Goal: Check status: Check status

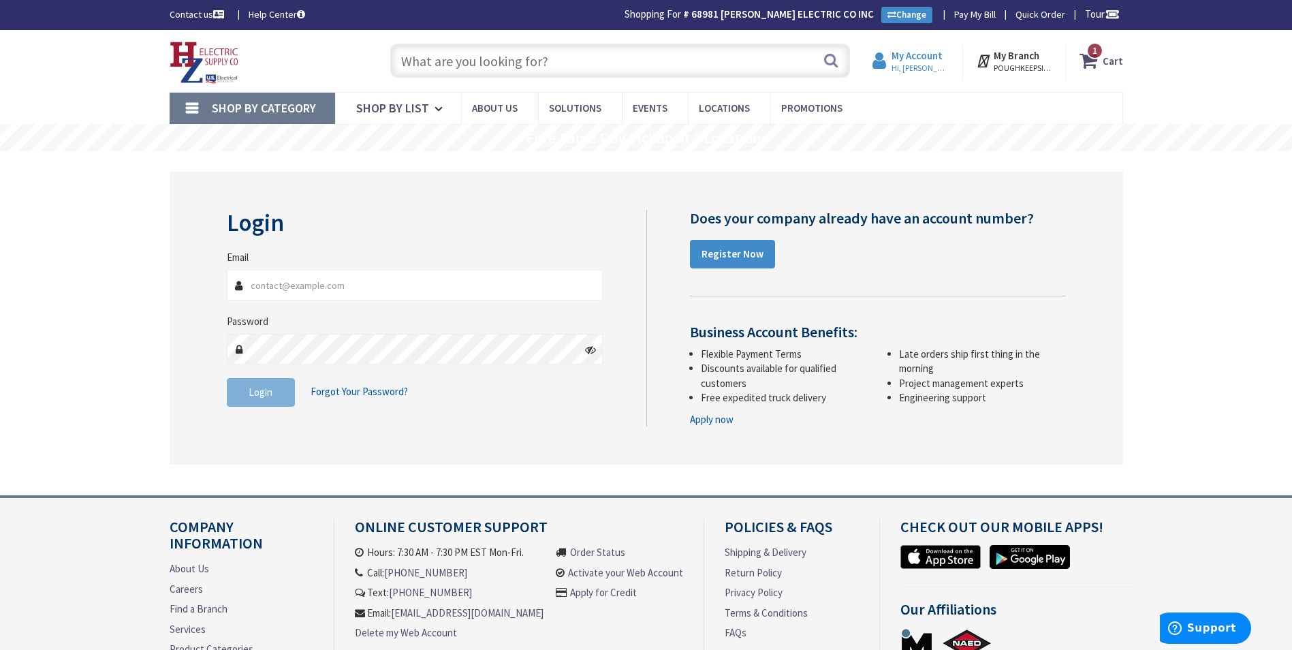
type input "[EMAIL_ADDRESS][PERSON_NAME][DOMAIN_NAME]"
click at [901, 60] on strong "My Account" at bounding box center [916, 55] width 51 height 13
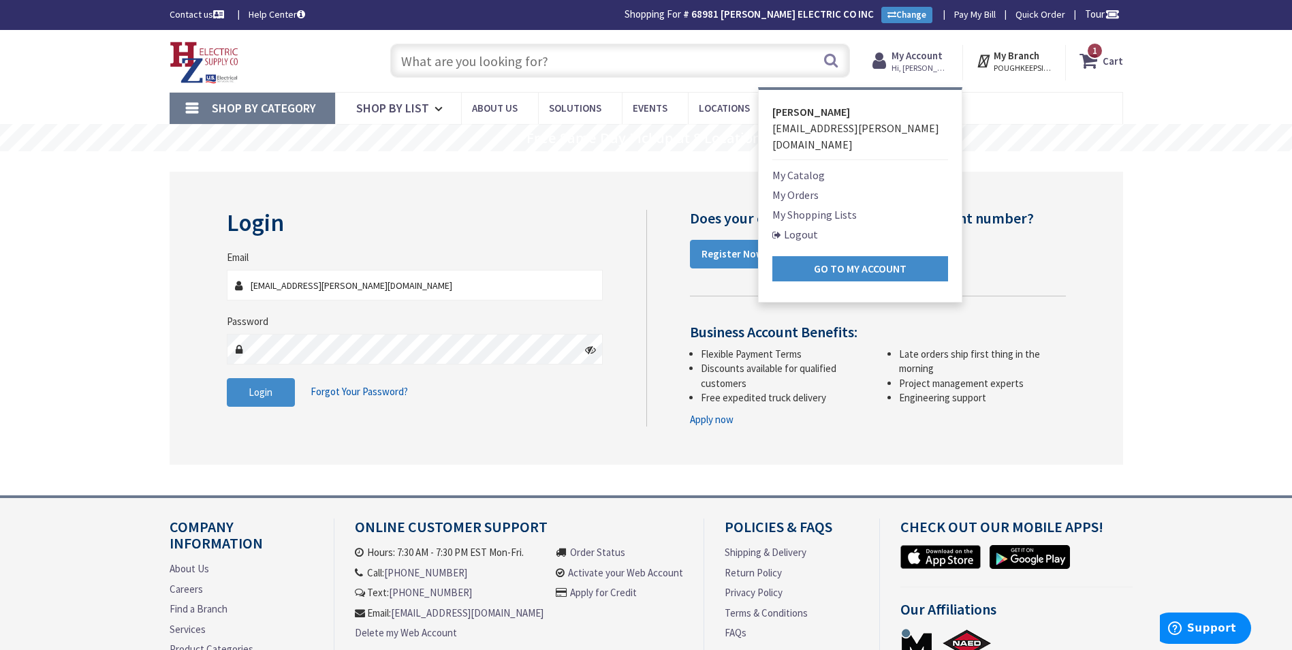
click at [806, 187] on link "My Orders" at bounding box center [795, 195] width 46 height 16
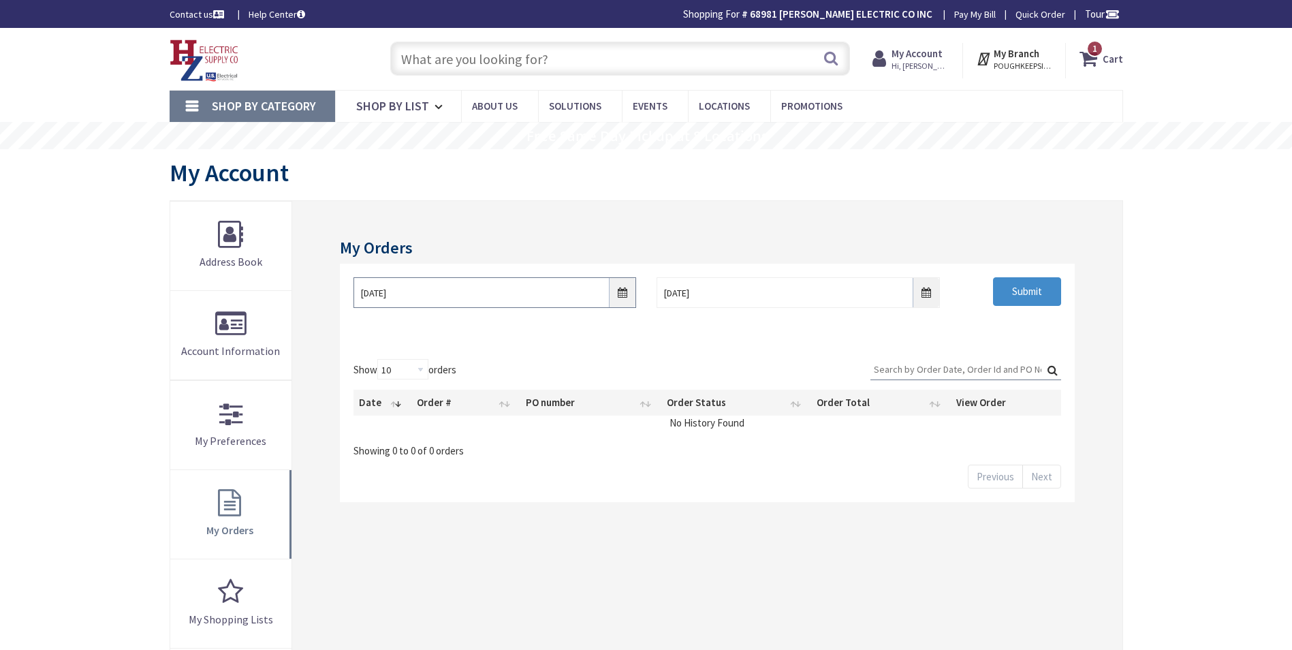
click at [626, 293] on input "8/29/2025" at bounding box center [494, 292] width 283 height 31
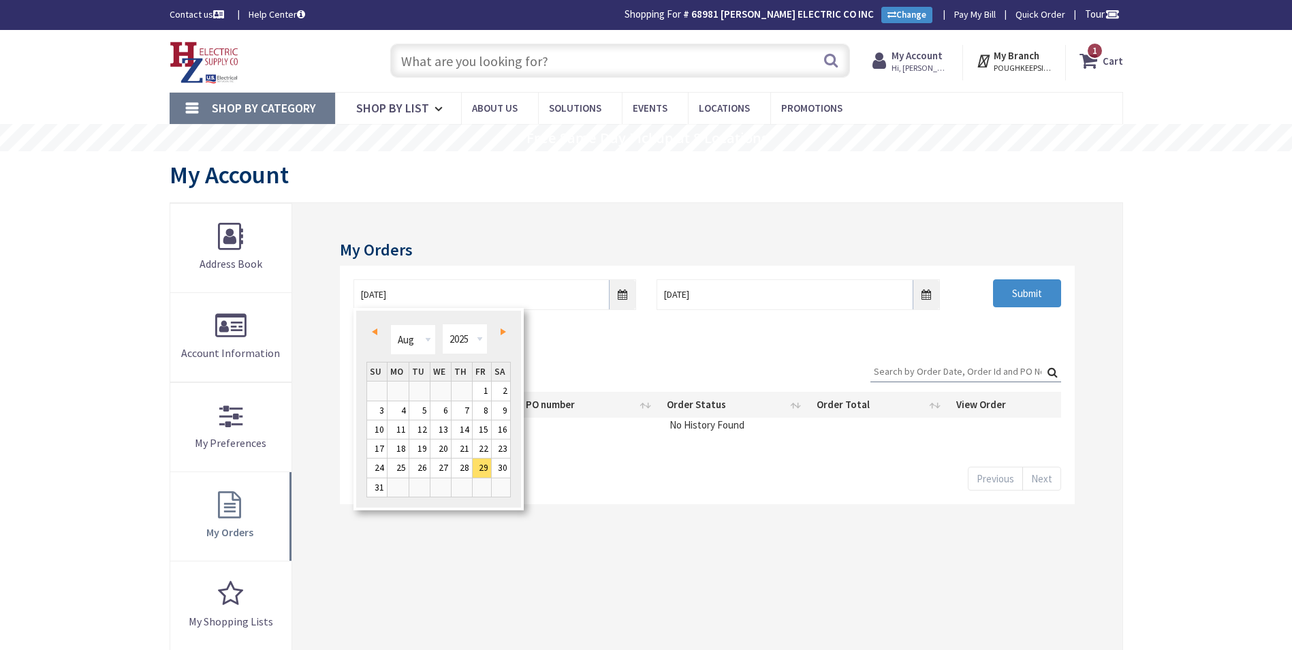
click at [377, 334] on span "Prev" at bounding box center [374, 331] width 5 height 7
click at [379, 331] on link "Prev" at bounding box center [377, 331] width 18 height 18
click at [379, 385] on link "1" at bounding box center [377, 390] width 20 height 18
type input "06/01/2025"
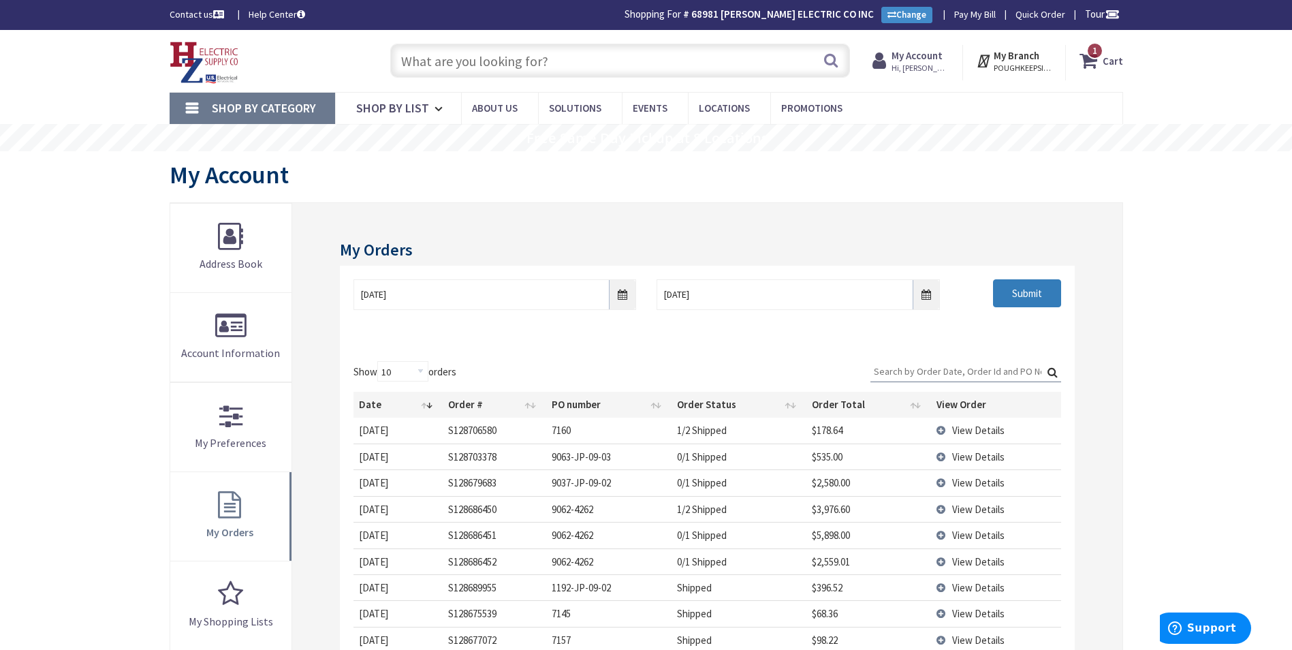
click at [1044, 289] on input "Submit" at bounding box center [1027, 293] width 68 height 29
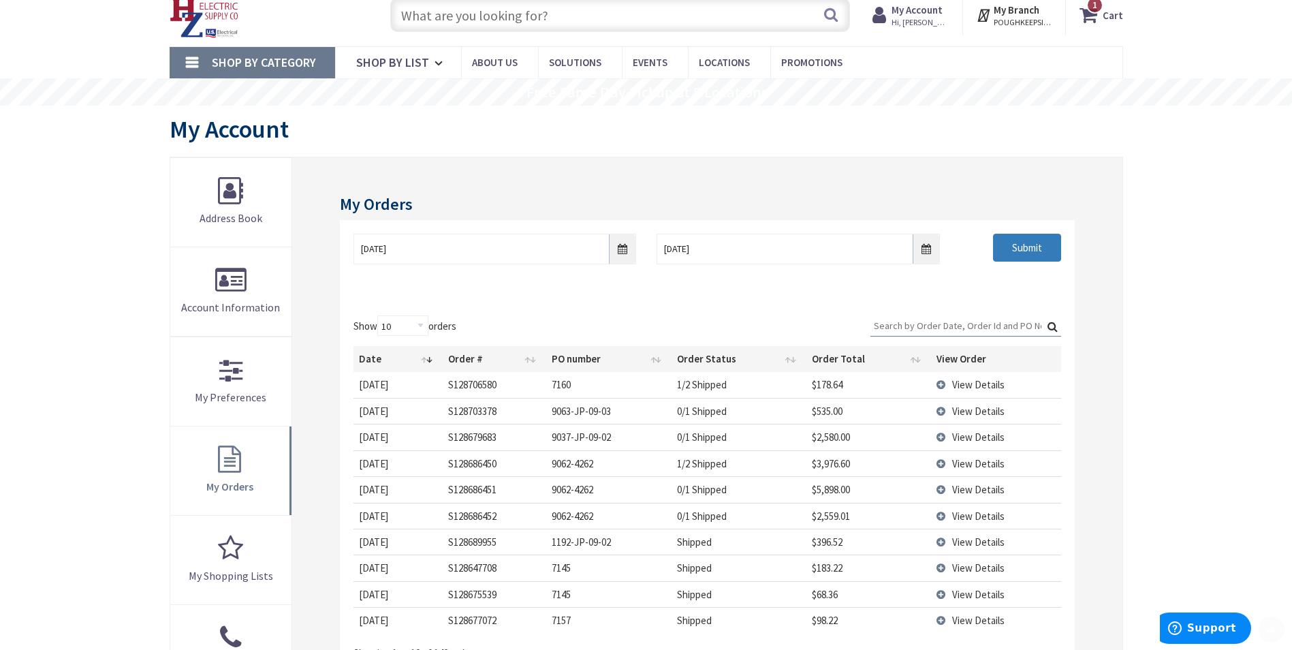
scroll to position [136, 0]
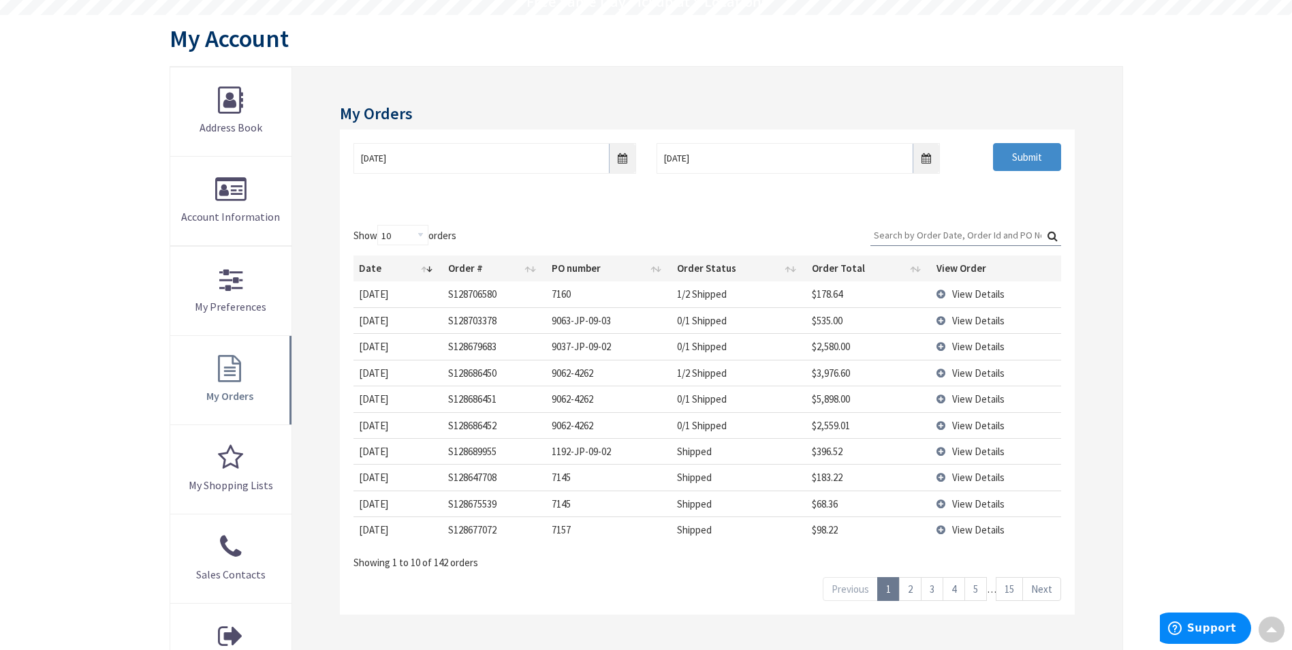
click at [978, 505] on span "View Details" at bounding box center [978, 503] width 52 height 13
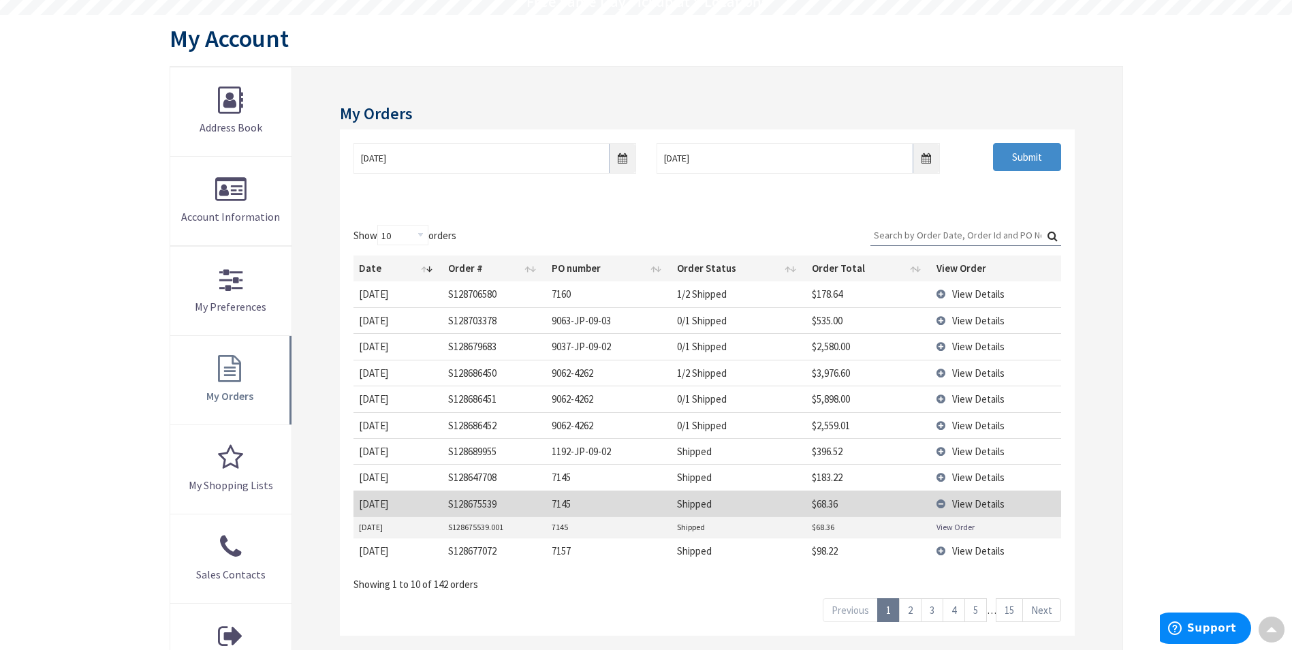
click at [961, 522] on link "View Order" at bounding box center [955, 527] width 38 height 12
click at [983, 473] on span "View Details" at bounding box center [978, 476] width 52 height 13
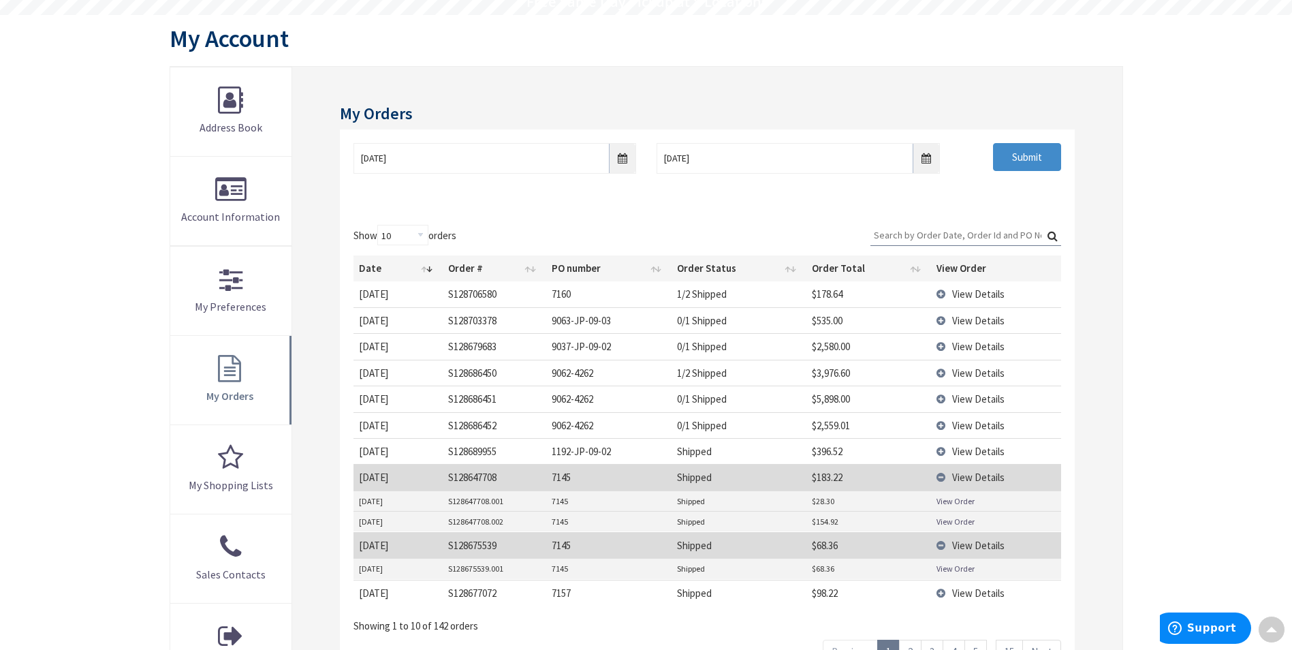
click at [944, 522] on link "View Order" at bounding box center [955, 521] width 38 height 12
click at [968, 498] on link "View Order" at bounding box center [955, 501] width 38 height 12
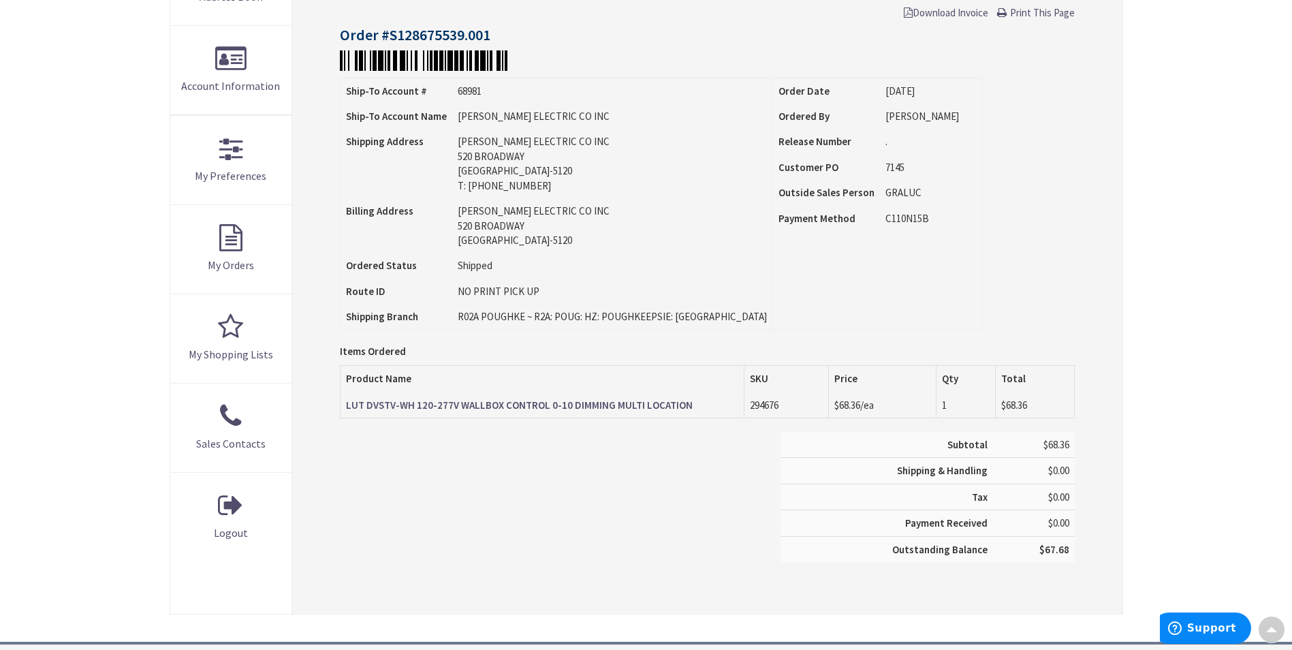
scroll to position [272, 0]
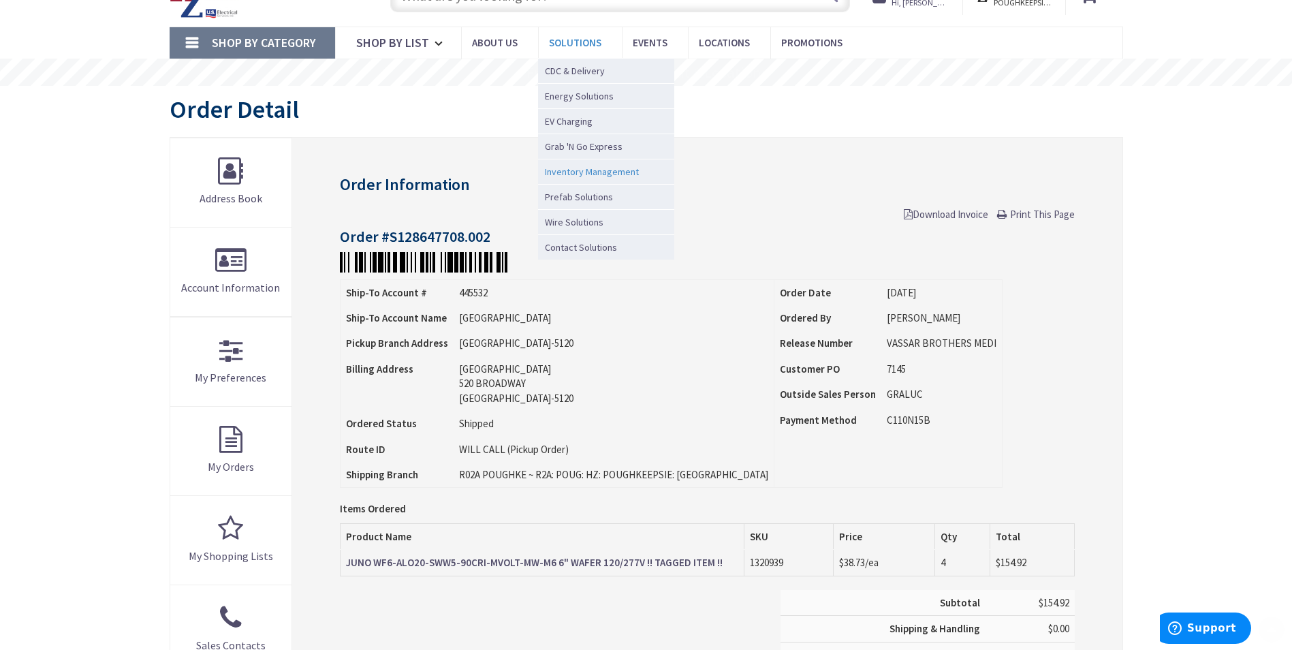
scroll to position [204, 0]
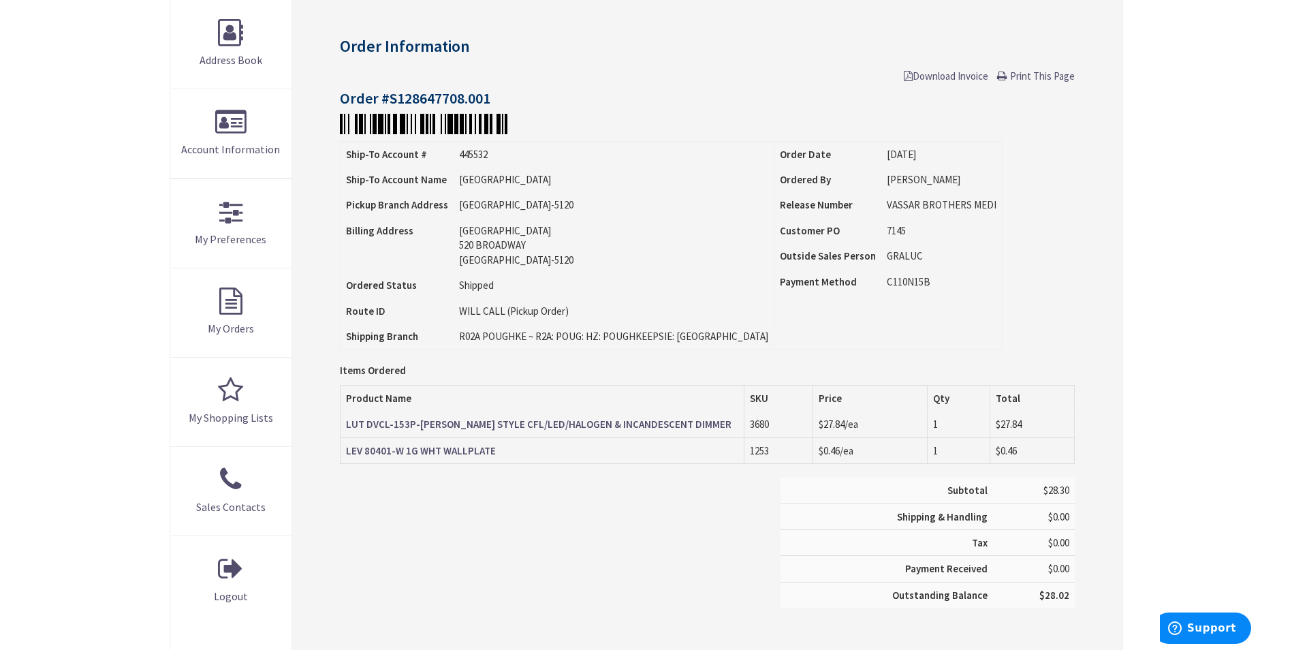
scroll to position [204, 0]
